Goal: Information Seeking & Learning: Learn about a topic

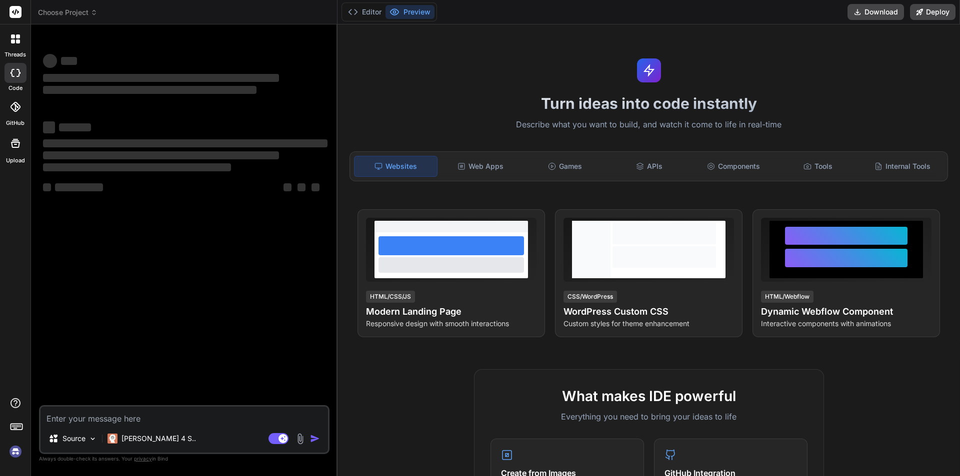
type textarea "x"
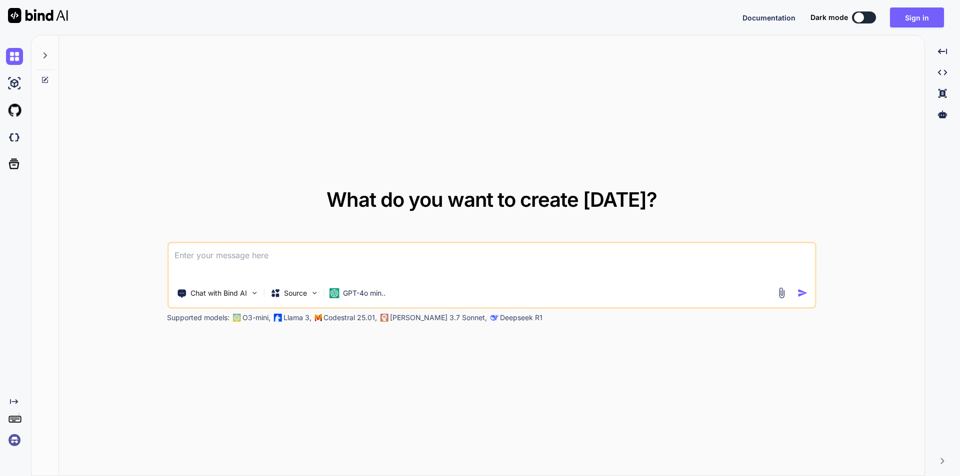
click at [264, 254] on textarea at bounding box center [491, 261] width 646 height 37
click at [931, 16] on button "Sign in" at bounding box center [917, 17] width 54 height 20
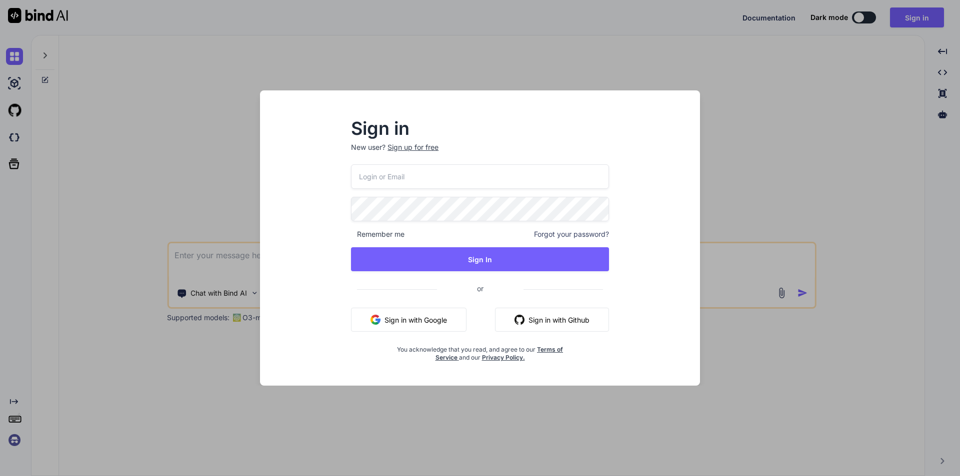
click at [454, 186] on input "email" at bounding box center [480, 176] width 258 height 24
type input "[EMAIL_ADDRESS][DOMAIN_NAME]"
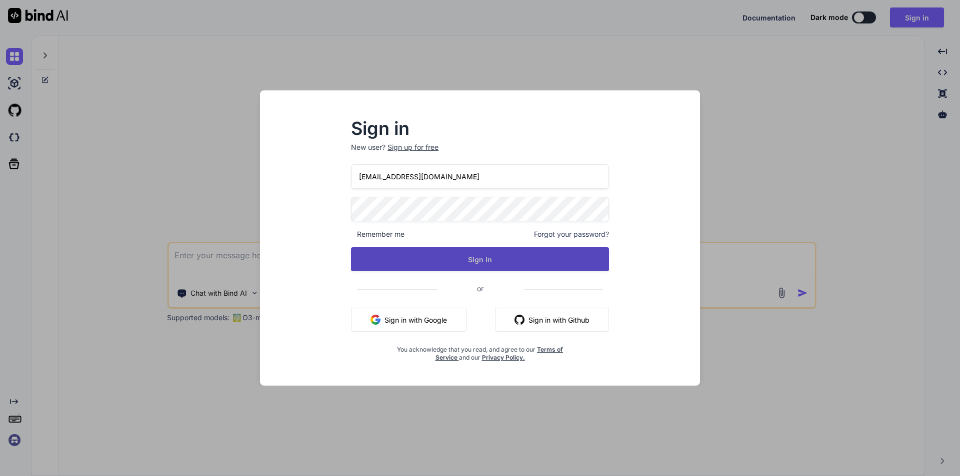
click at [487, 265] on button "Sign In" at bounding box center [480, 259] width 258 height 24
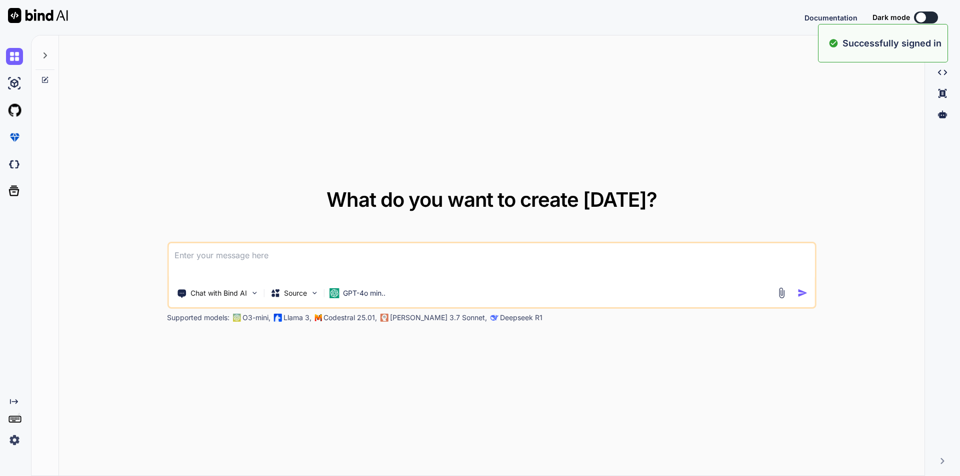
type textarea "x"
click at [425, 262] on textarea at bounding box center [491, 261] width 646 height 37
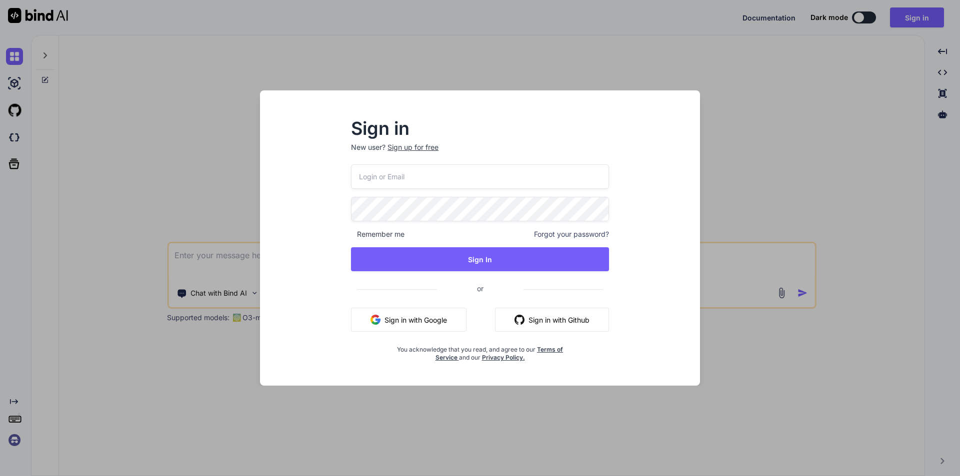
click at [763, 120] on div "Sign in New user? Sign up for free Remember me Forgot your password? Sign In or…" at bounding box center [480, 238] width 960 height 476
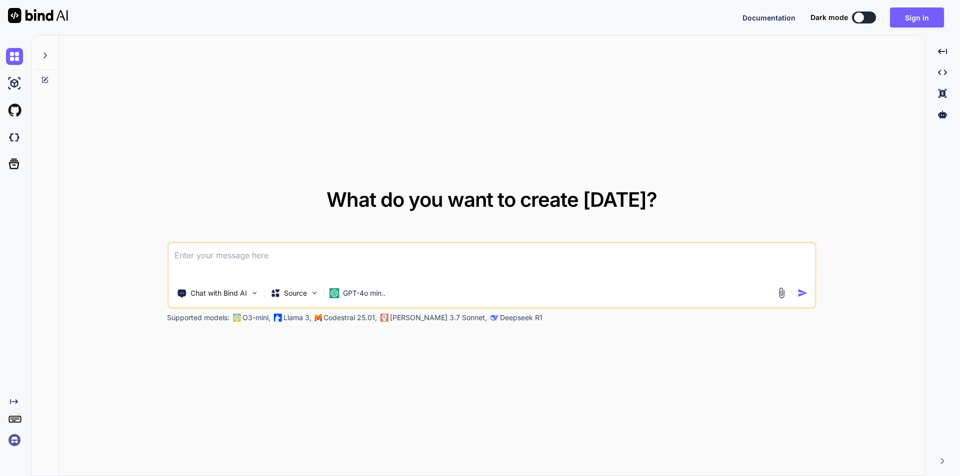
click at [277, 260] on textarea at bounding box center [491, 261] width 646 height 37
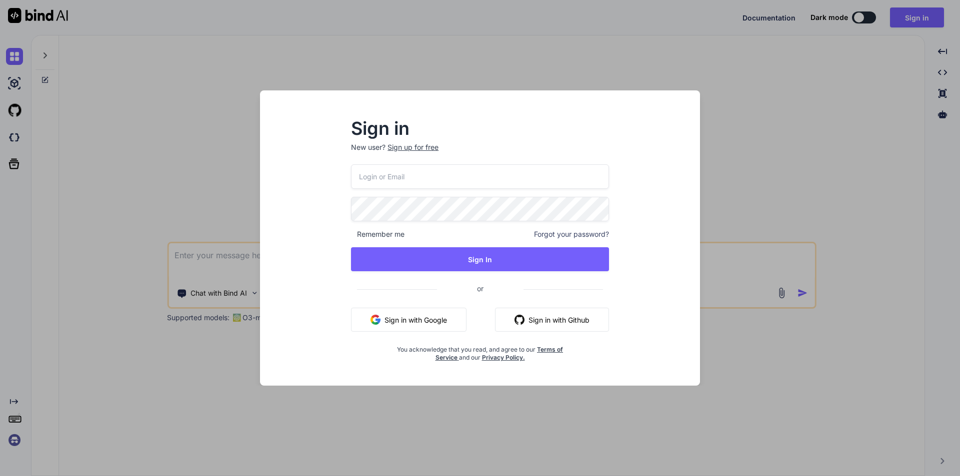
click at [425, 172] on input "email" at bounding box center [480, 176] width 258 height 24
type input "[EMAIL_ADDRESS][DOMAIN_NAME]"
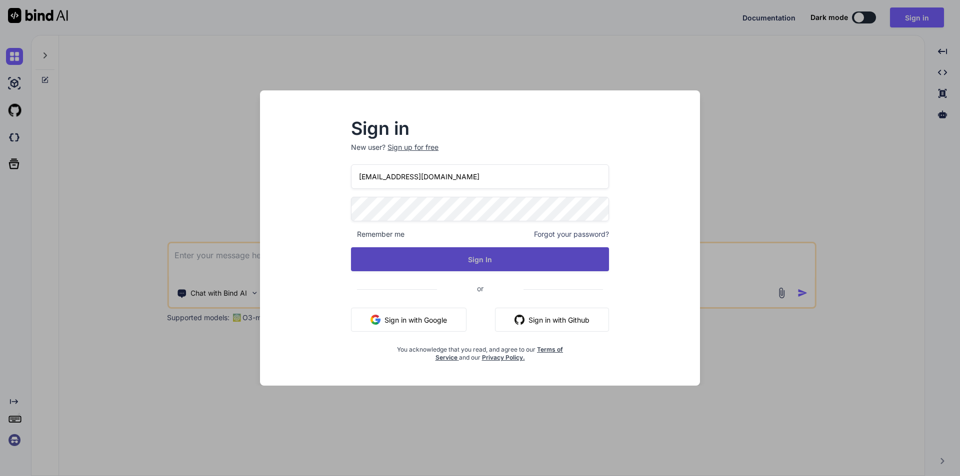
click at [456, 261] on button "Sign In" at bounding box center [480, 259] width 258 height 24
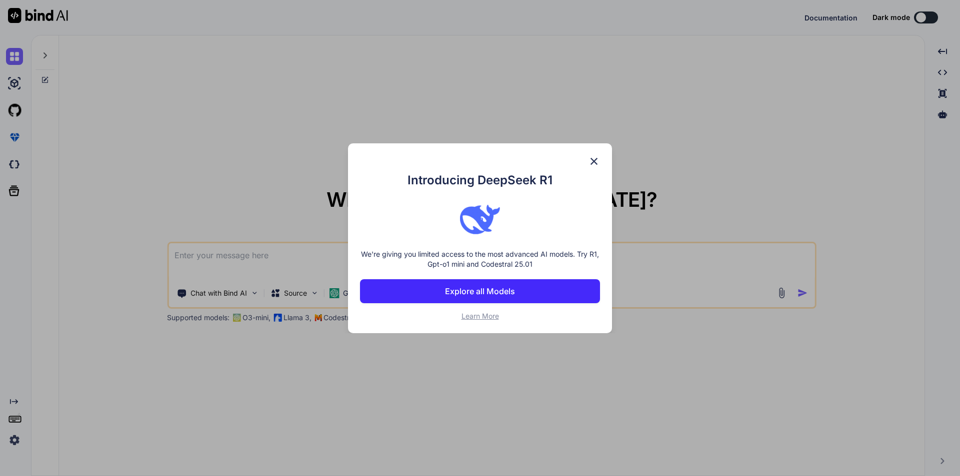
click at [593, 164] on img at bounding box center [594, 161] width 12 height 12
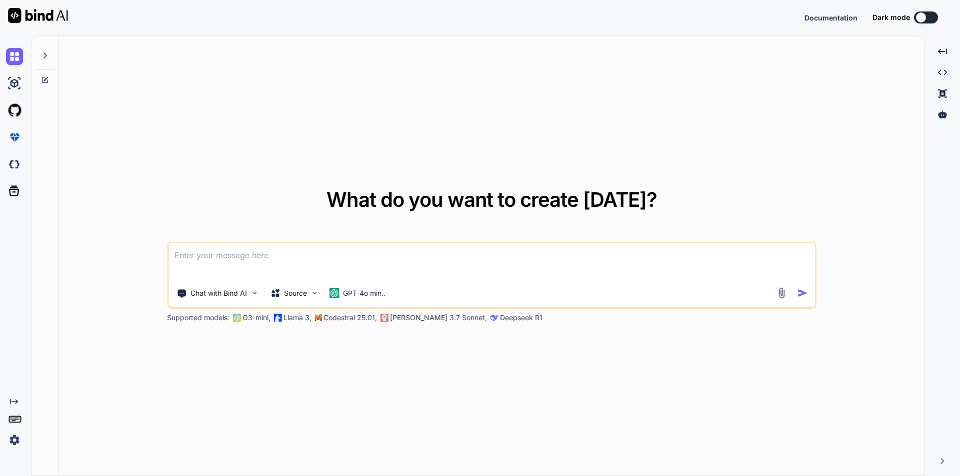
click at [393, 257] on textarea at bounding box center [491, 261] width 646 height 37
type textarea "x"
type textarea "h"
type textarea "x"
type textarea "ho"
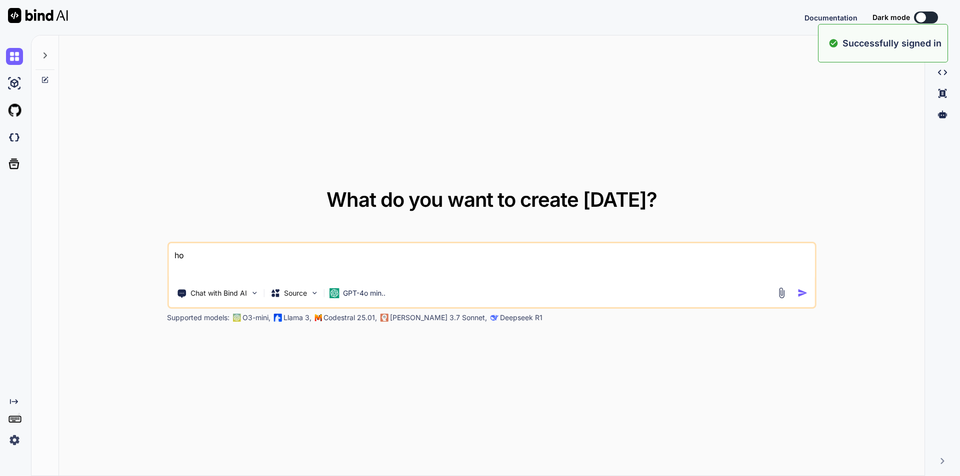
type textarea "x"
type textarea "how"
type textarea "x"
type textarea "how"
type textarea "x"
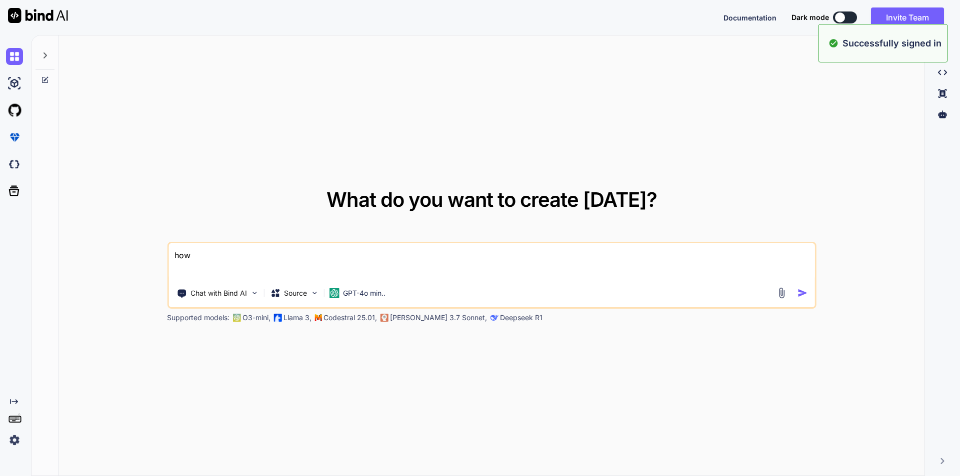
type textarea "how t"
type textarea "x"
type textarea "how to"
type textarea "x"
type textarea "how to"
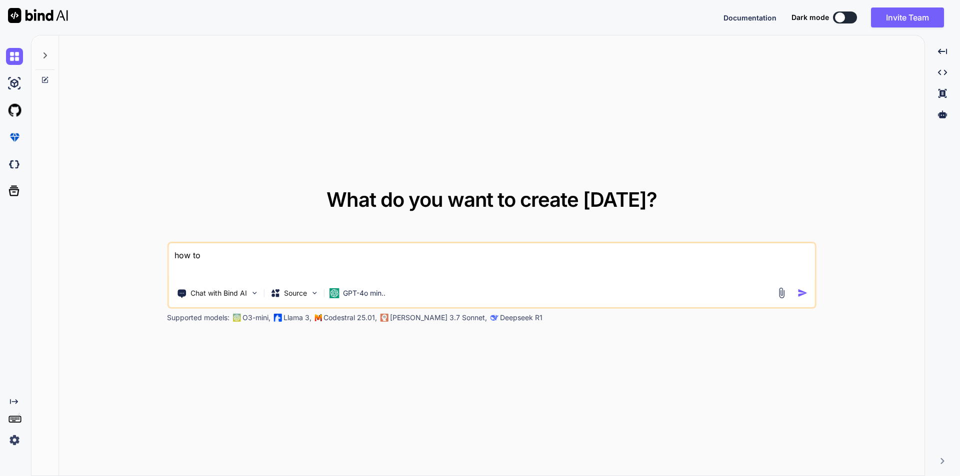
type textarea "x"
type textarea "how to c"
type textarea "x"
type textarea "how to cr"
type textarea "x"
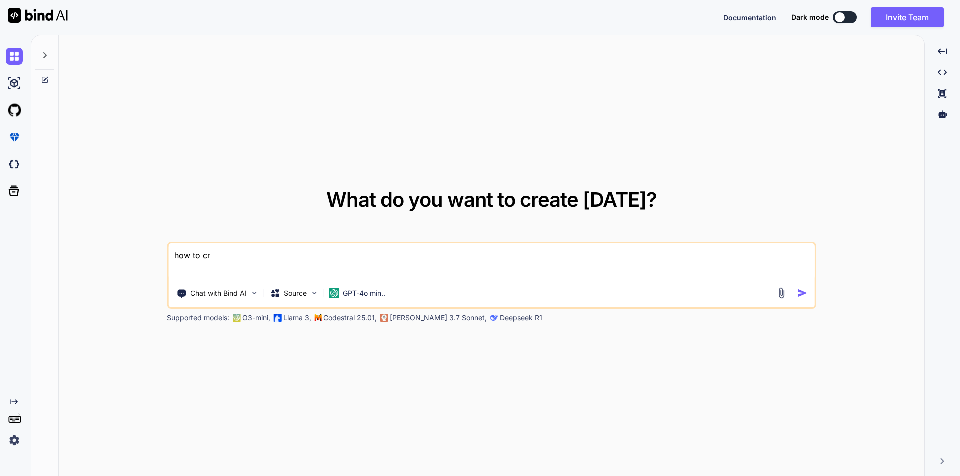
type textarea "how to cre"
type textarea "x"
type textarea "how to crea"
type textarea "x"
type textarea "how to creat"
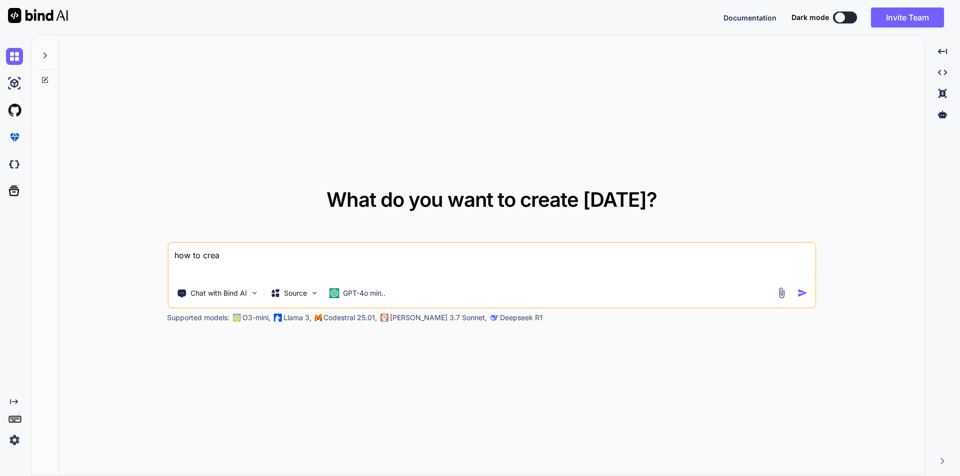
type textarea "x"
type textarea "how to create"
type textarea "x"
type textarea "how to create"
type textarea "x"
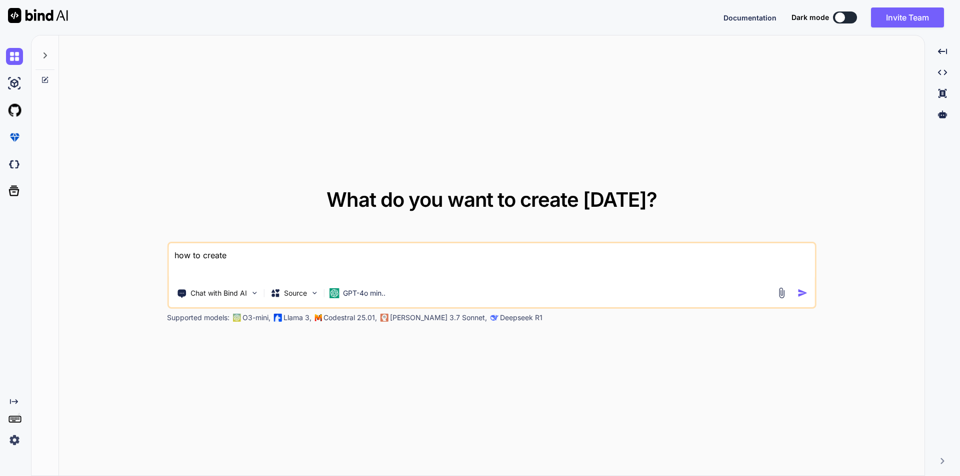
type textarea "how to create b"
type textarea "x"
type textarea "how to create bo"
type textarea "x"
type textarea "how to create bor"
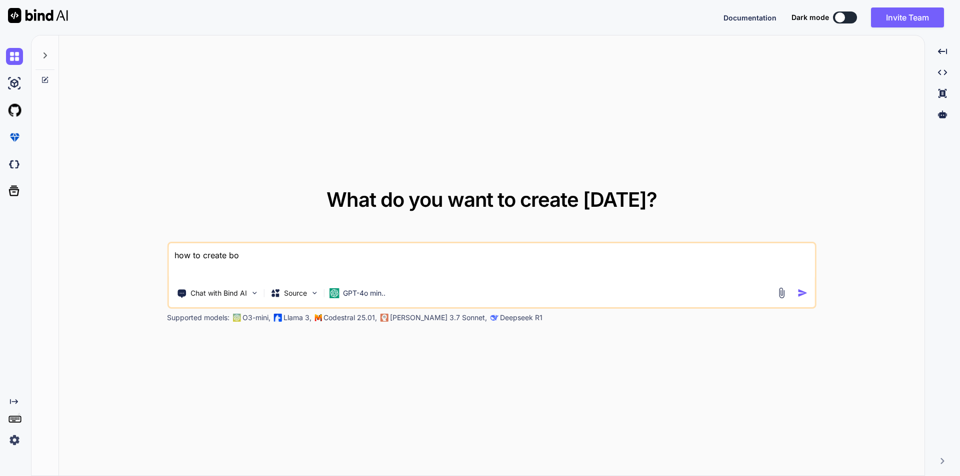
type textarea "x"
type textarea "how to create bord"
type textarea "x"
type textarea "how to create borde"
type textarea "x"
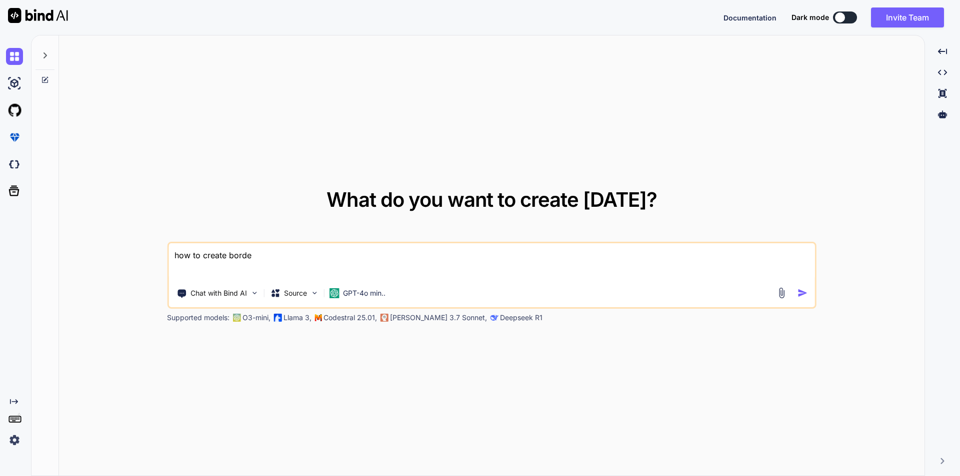
type textarea "how to create border"
type textarea "x"
type textarea "how to create border"
type textarea "x"
type textarea "how to create border i"
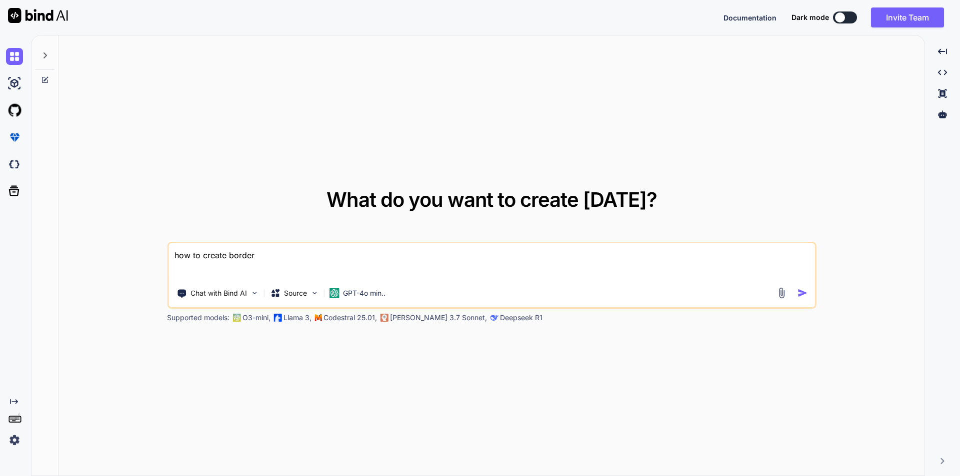
type textarea "x"
type textarea "how to create border in"
type textarea "x"
type textarea "how to create border ins"
type textarea "x"
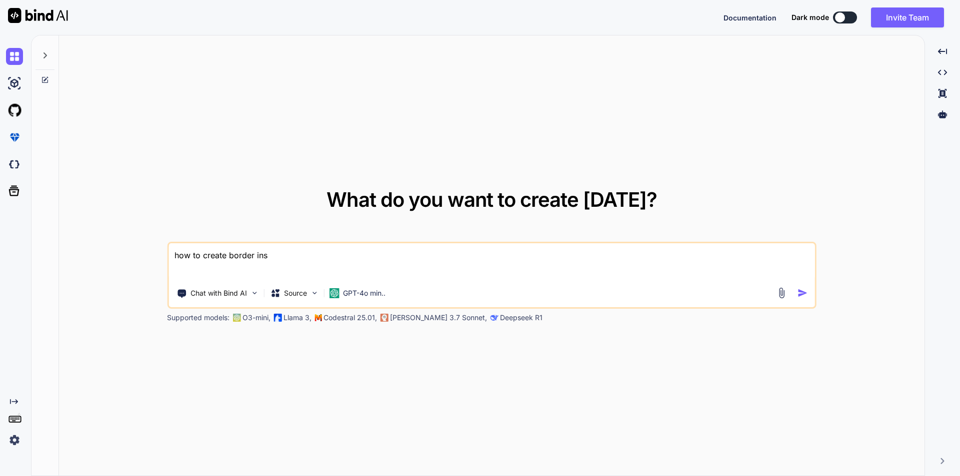
type textarea "how to create border insi"
type textarea "x"
type textarea "how to create border insid"
type textarea "x"
type textarea "how to create border inside"
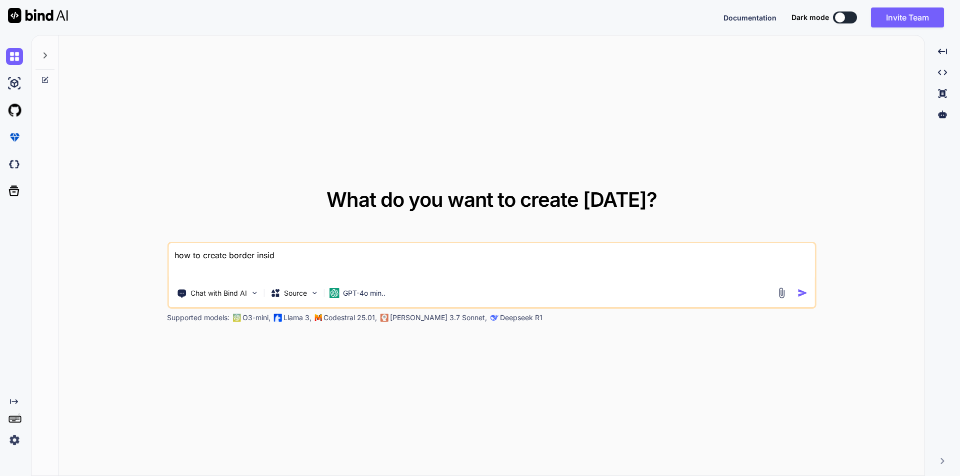
type textarea "x"
type textarea "how to create border inside"
type textarea "x"
type textarea "how to create border inside t"
type textarea "x"
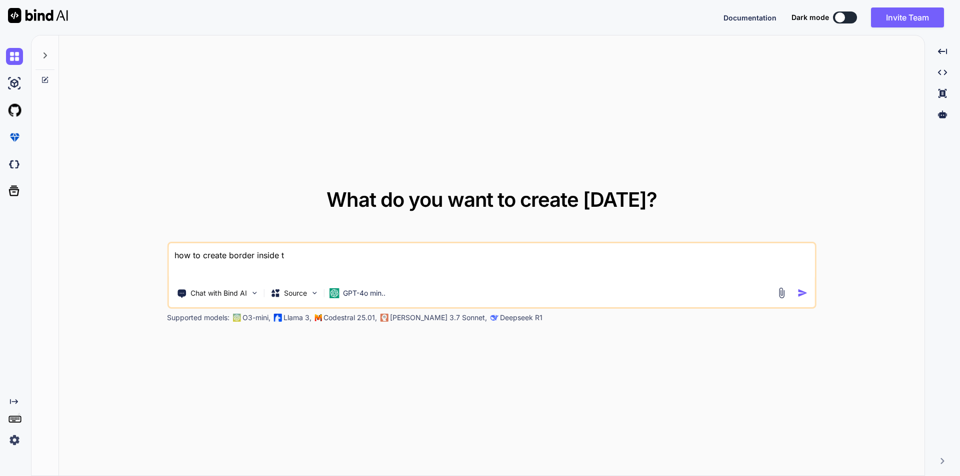
type textarea "how to create border inside th"
type textarea "x"
type textarea "how to create border inside the"
type textarea "x"
type textarea "how to create border inside the"
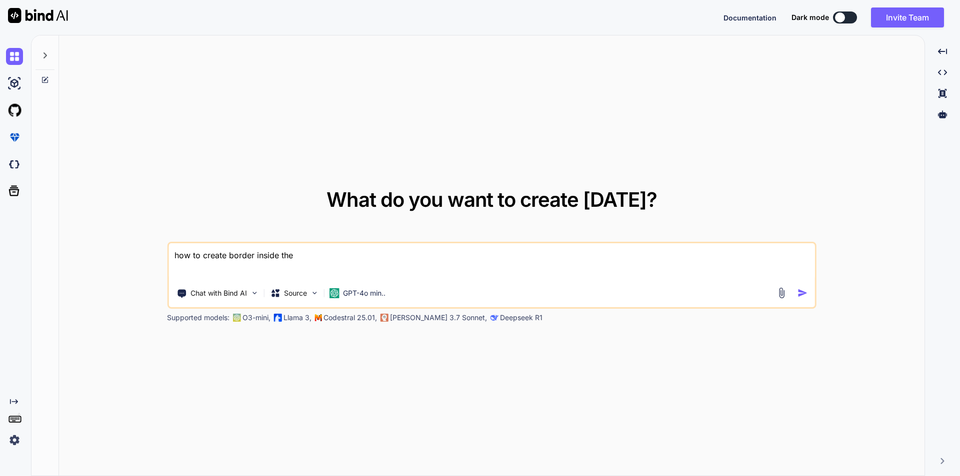
type textarea "x"
type textarea "how to create border inside the t"
type textarea "x"
type textarea "how to create border inside the ta"
type textarea "x"
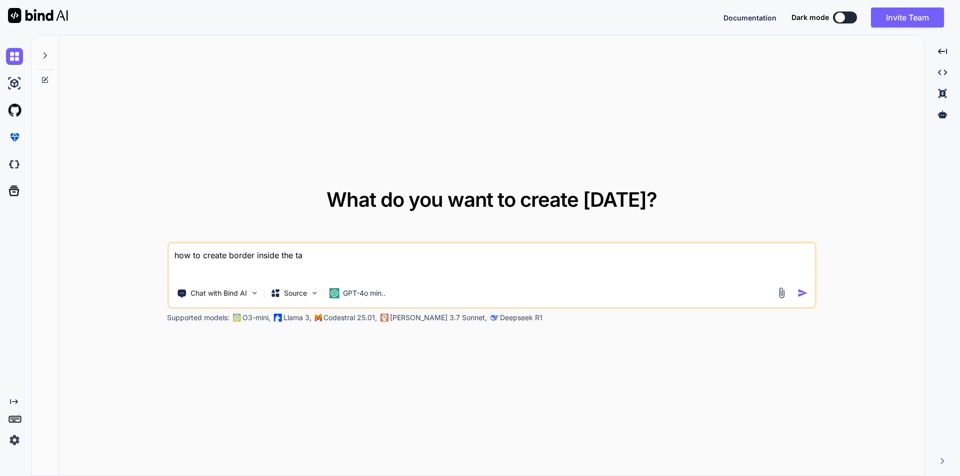
type textarea "how to create border inside the tab"
type textarea "x"
type textarea "how to create border inside the tabl"
type textarea "x"
type textarea "how to create border inside the table"
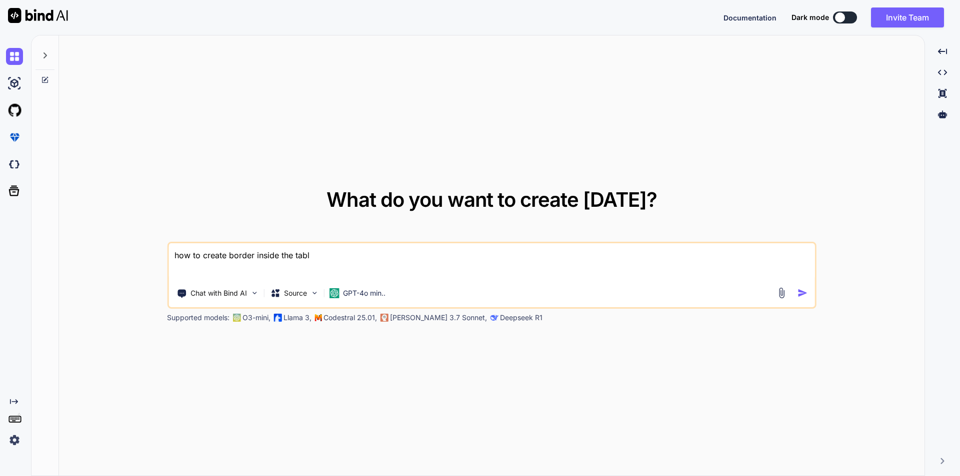
type textarea "x"
type textarea "how to create border inside the table"
type textarea "x"
type textarea "how to create border inside the table f"
type textarea "x"
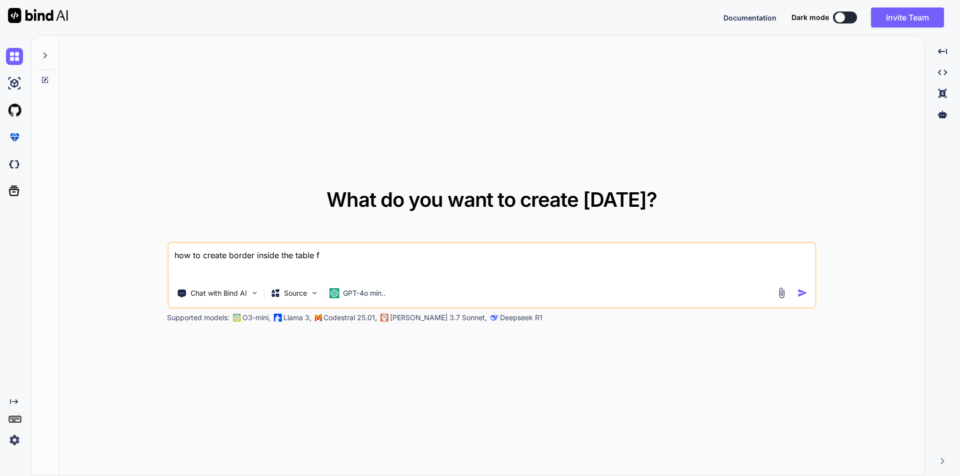
type textarea "how to create border inside the table fo"
type textarea "x"
type textarea "how to create border inside the table for"
type textarea "x"
type textarea "how to create border inside the table for"
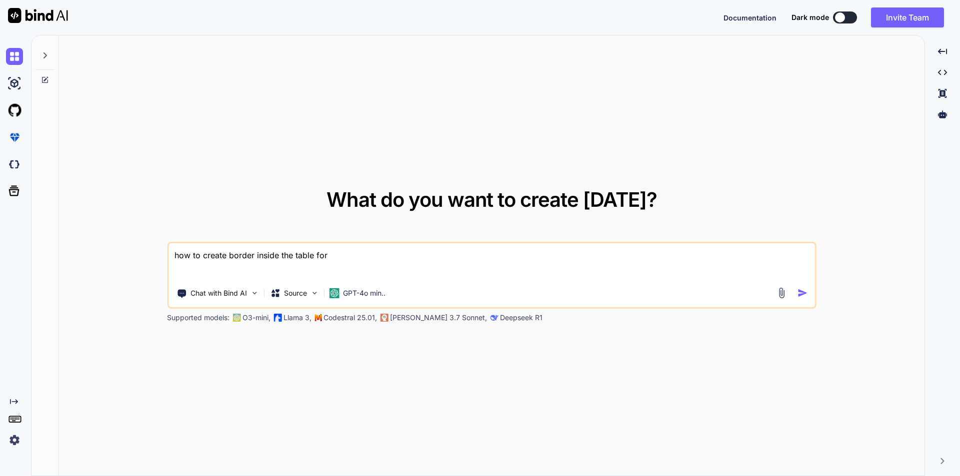
type textarea "x"
type textarea "how to create border inside the table for a"
type textarea "x"
type textarea "how to create border inside the table for al"
type textarea "x"
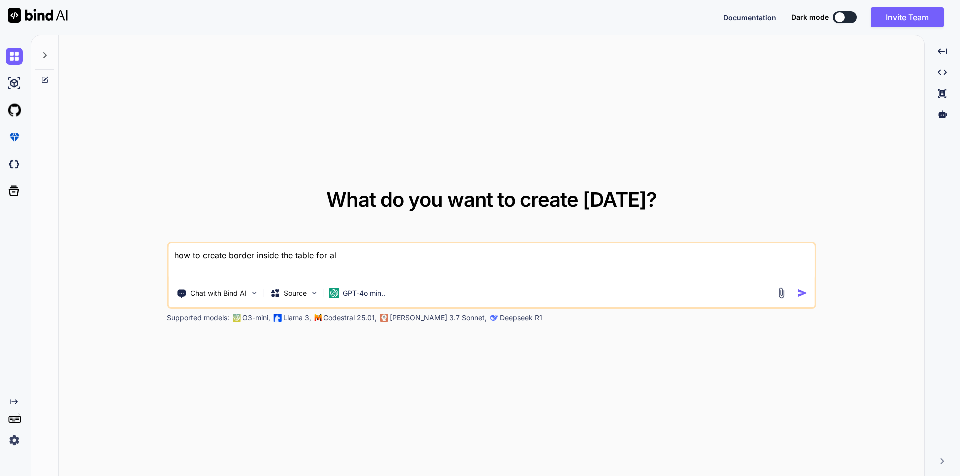
type textarea "how to create border inside the table for all"
type textarea "x"
type textarea "how to create border inside the table for all"
type textarea "x"
type textarea "how to create border inside the table for all t"
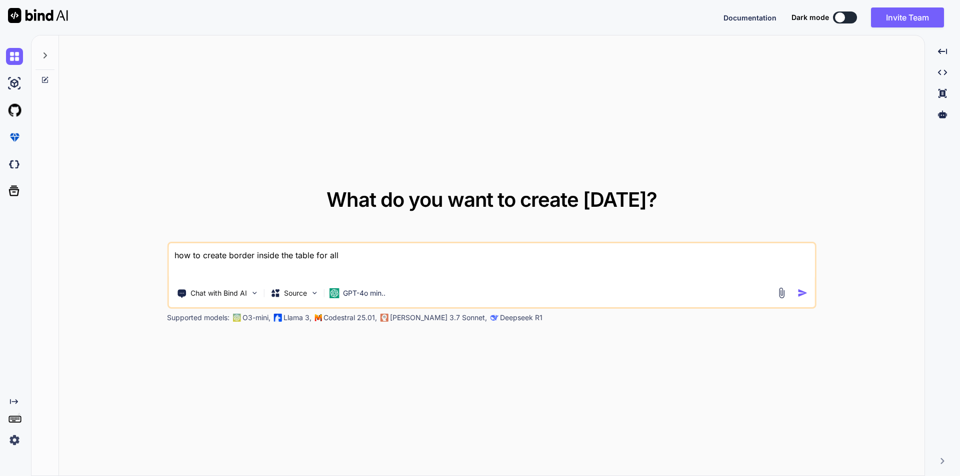
type textarea "x"
type textarea "how to create border inside the table for all tr"
type textarea "x"
type textarea "how to create border inside the table for all <tr"
type textarea "x"
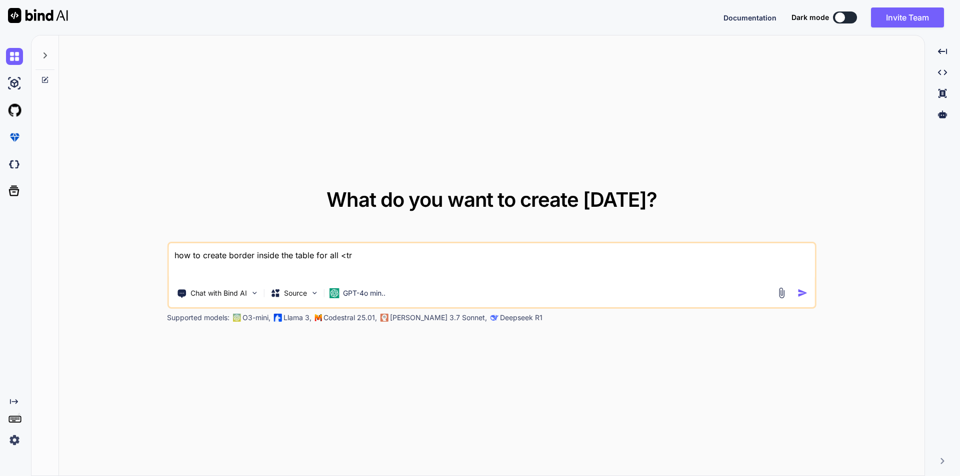
type textarea "how to create border inside the table for all <tr>"
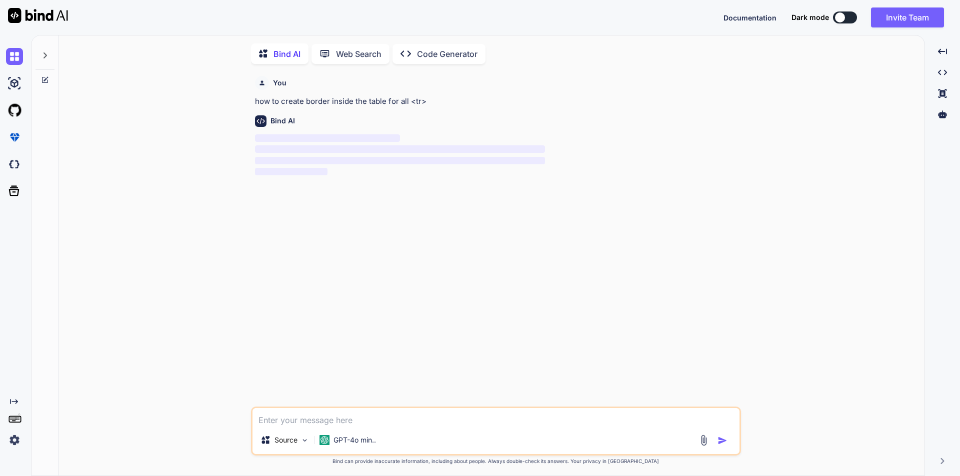
scroll to position [4, 0]
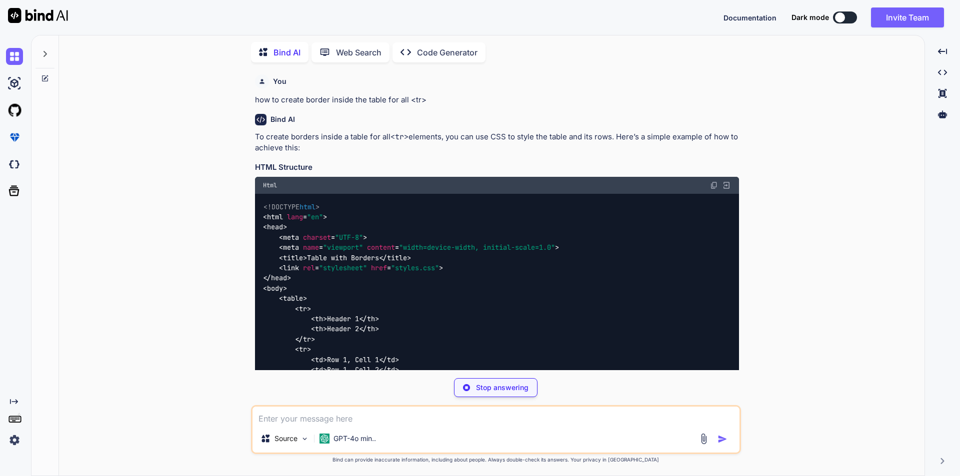
click at [878, 194] on div "You how to create border inside the table for all <tr> Bind AI To create border…" at bounding box center [495, 272] width 857 height 405
click at [673, 261] on div "<!DOCTYPE html > < html lang = "en" > < head > < meta charset = "UTF-8" > < met…" at bounding box center [497, 329] width 484 height 271
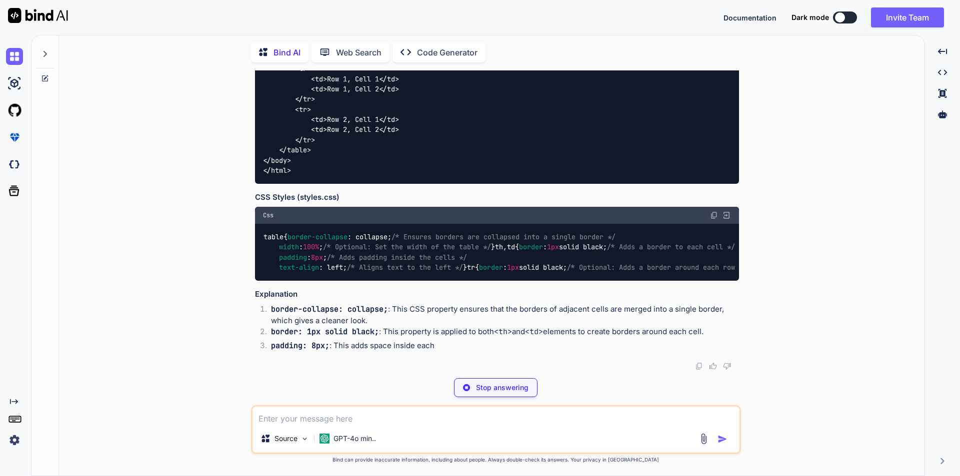
scroll to position [380, 0]
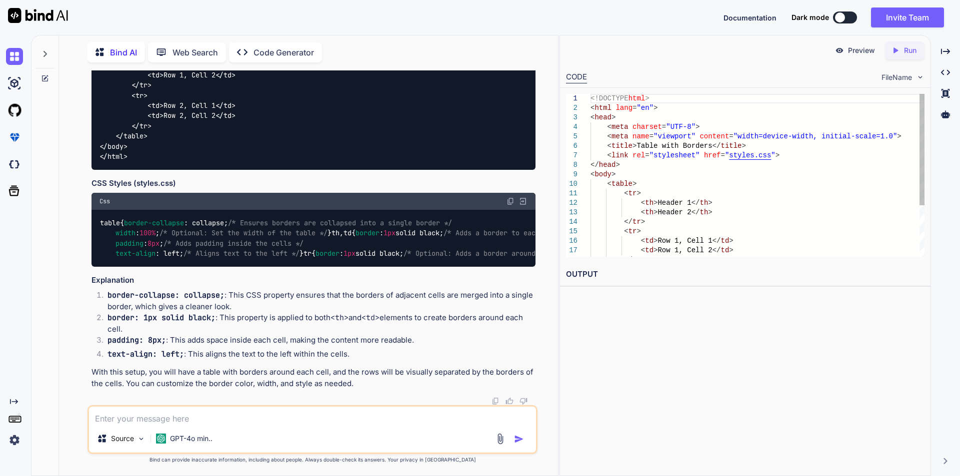
type textarea "x"
